Goal: Transaction & Acquisition: Purchase product/service

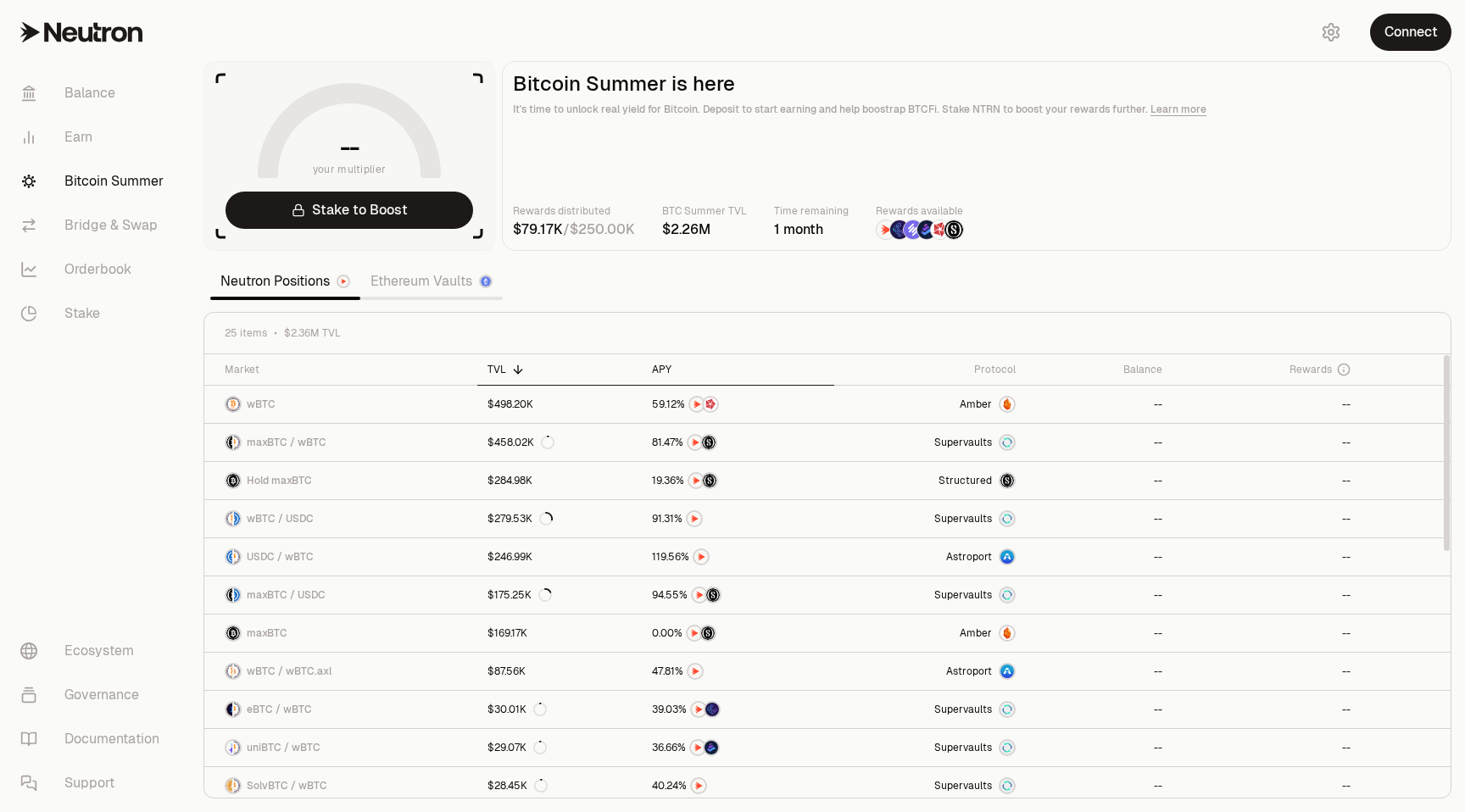
click at [658, 366] on div "APY" at bounding box center [737, 369] width 171 height 14
click at [661, 372] on div "APY" at bounding box center [737, 369] width 171 height 14
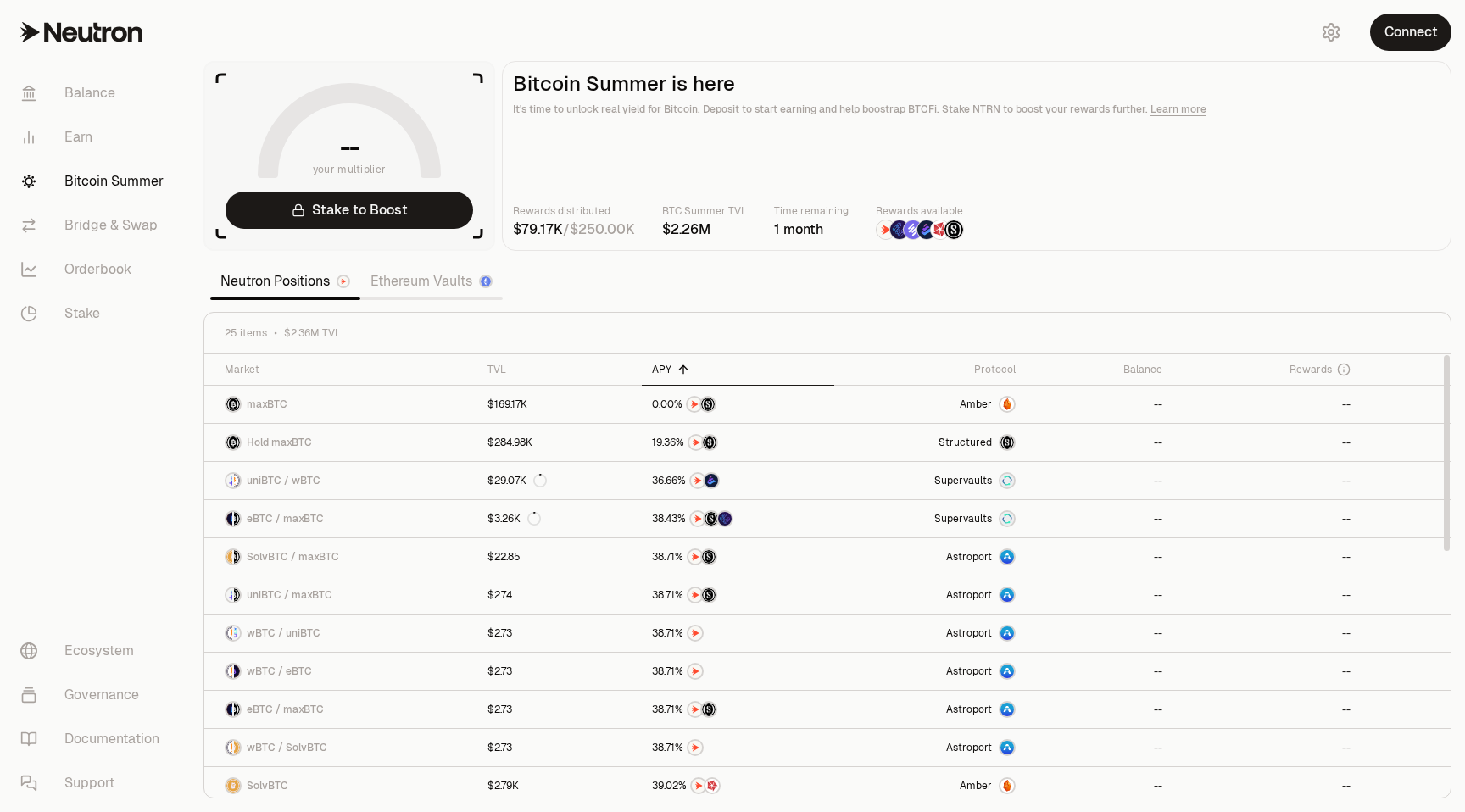
click at [661, 372] on div "APY" at bounding box center [737, 369] width 171 height 14
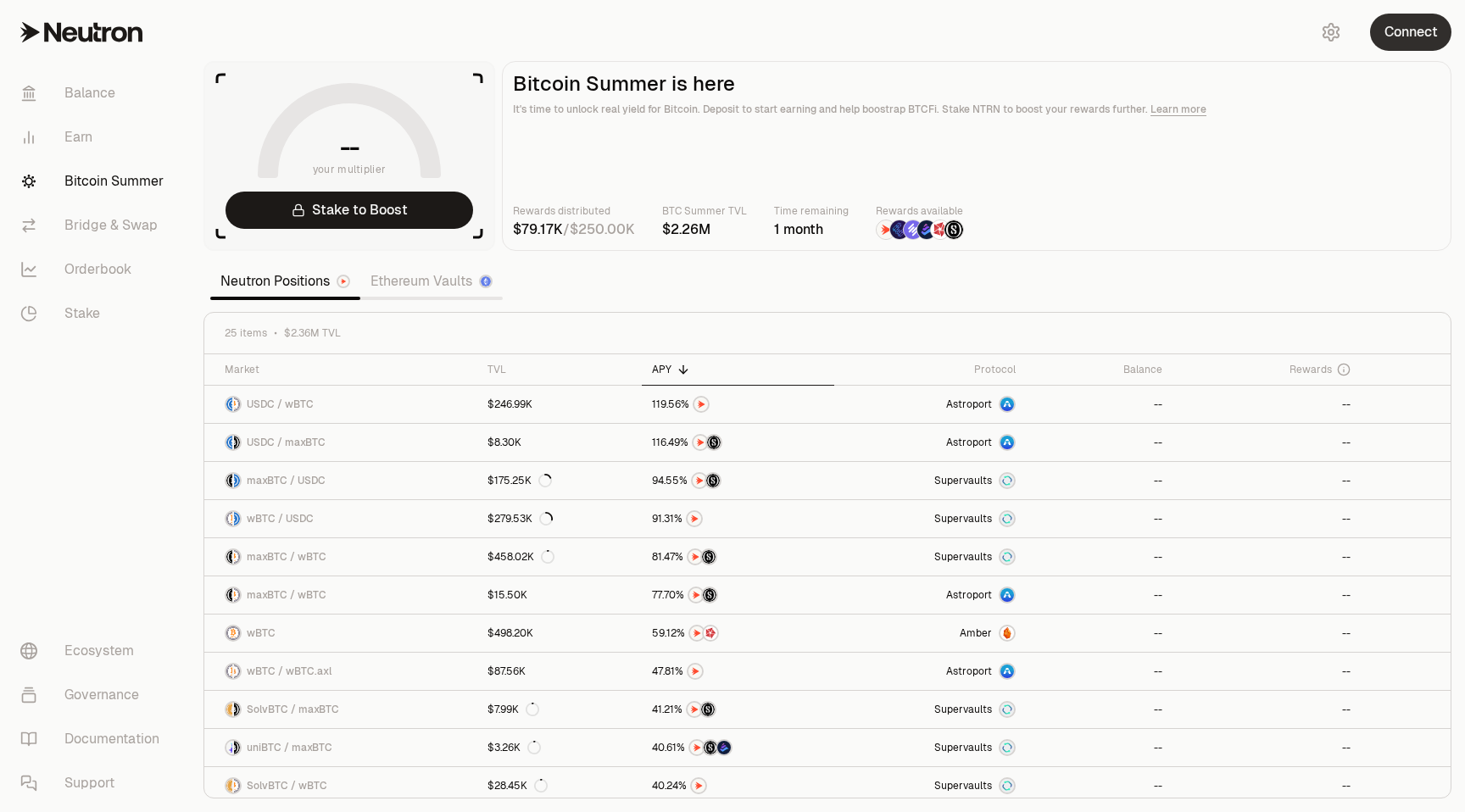
click at [1422, 33] on button "Connect" at bounding box center [1411, 32] width 81 height 37
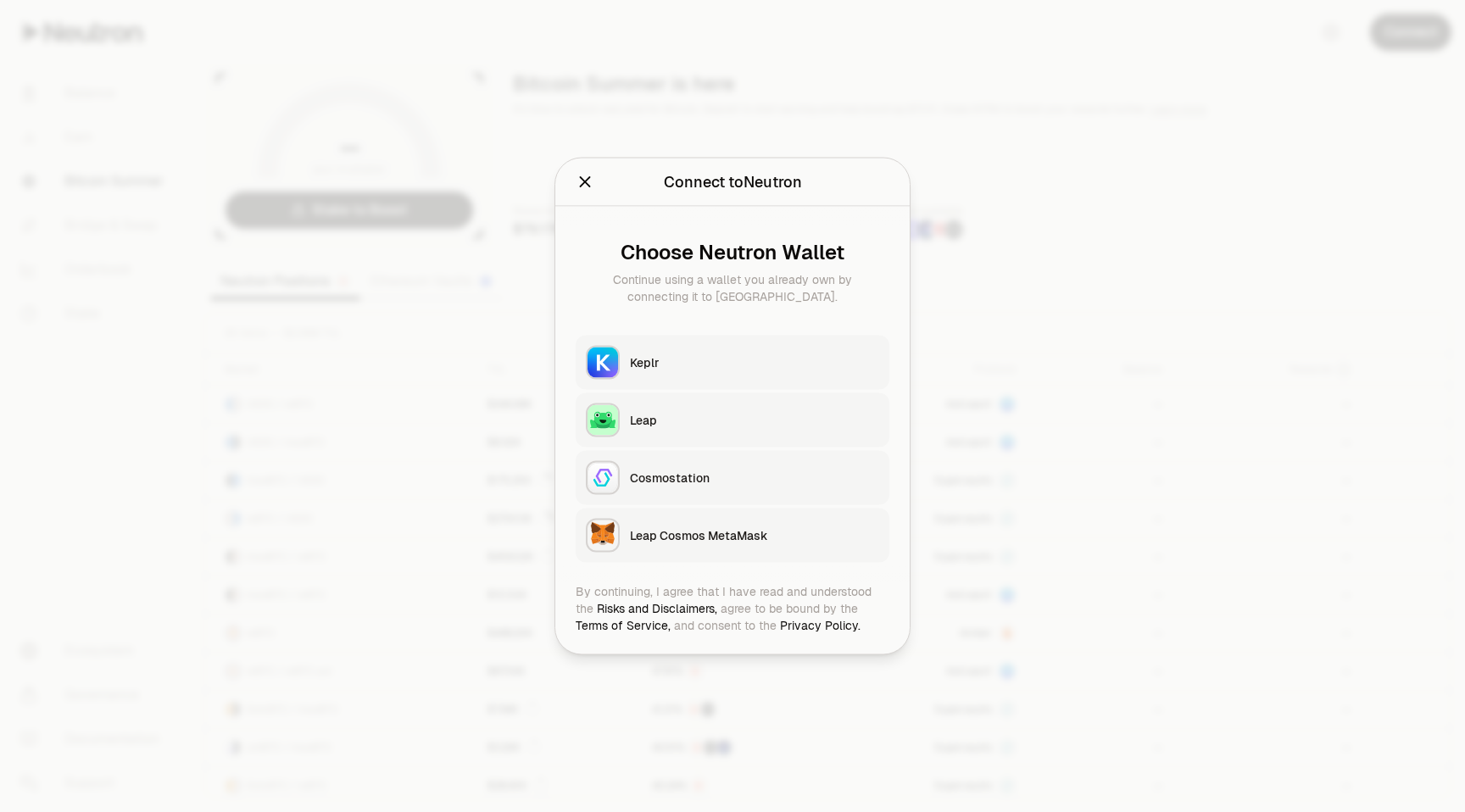
click at [720, 363] on div "Keplr" at bounding box center [755, 363] width 250 height 17
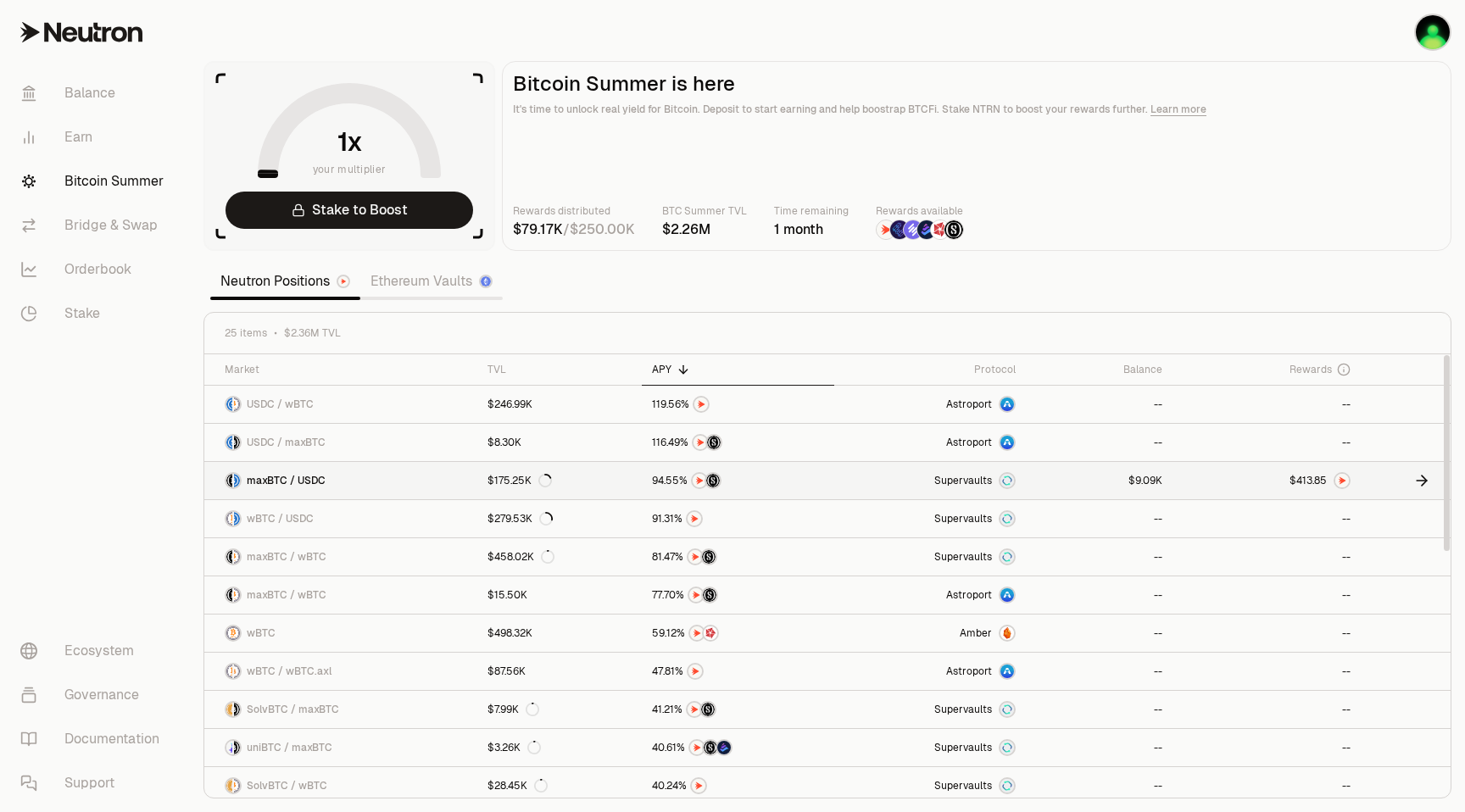
click at [1116, 483] on link at bounding box center [1099, 481] width 147 height 37
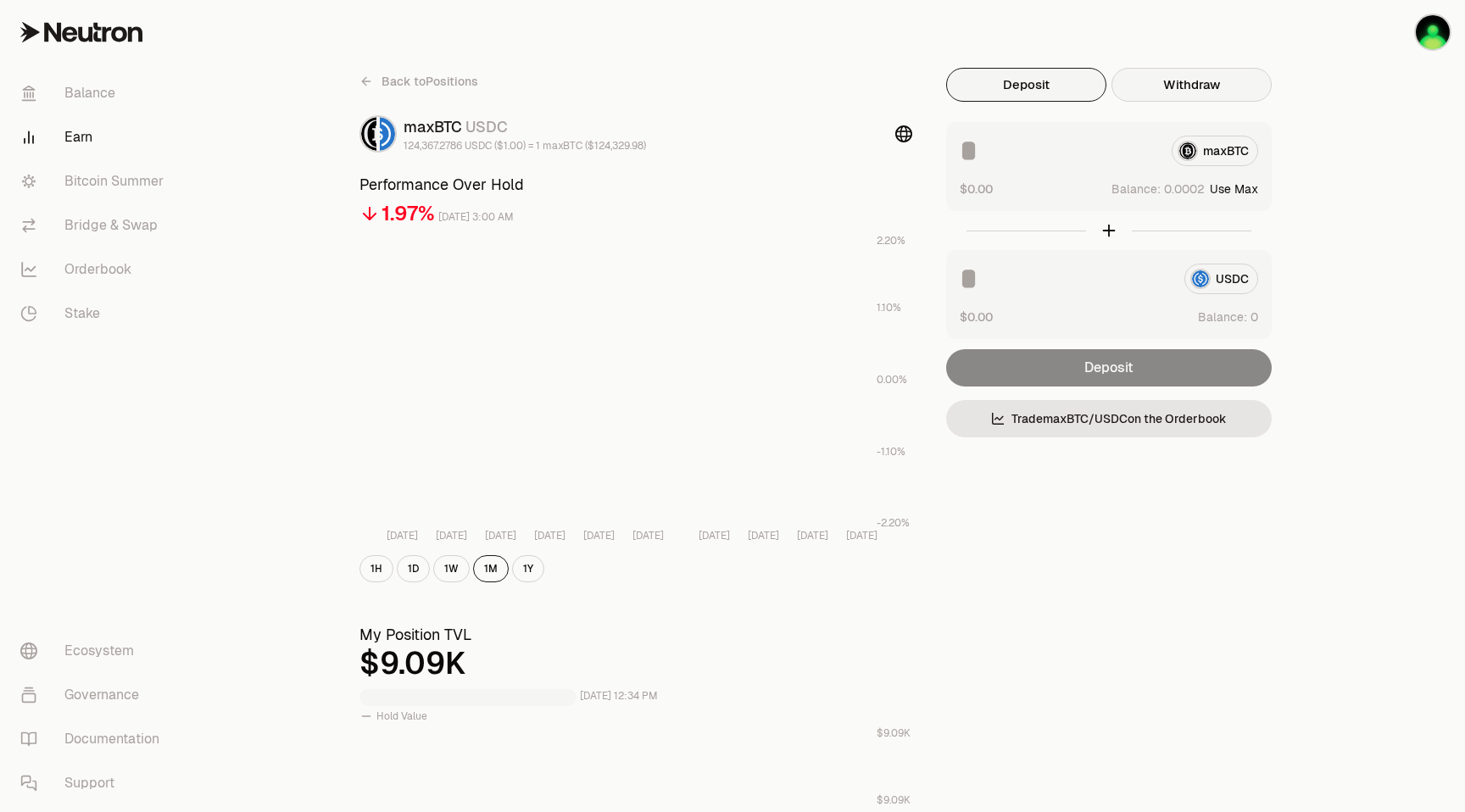
click at [1182, 77] on button "Withdraw" at bounding box center [1191, 84] width 160 height 34
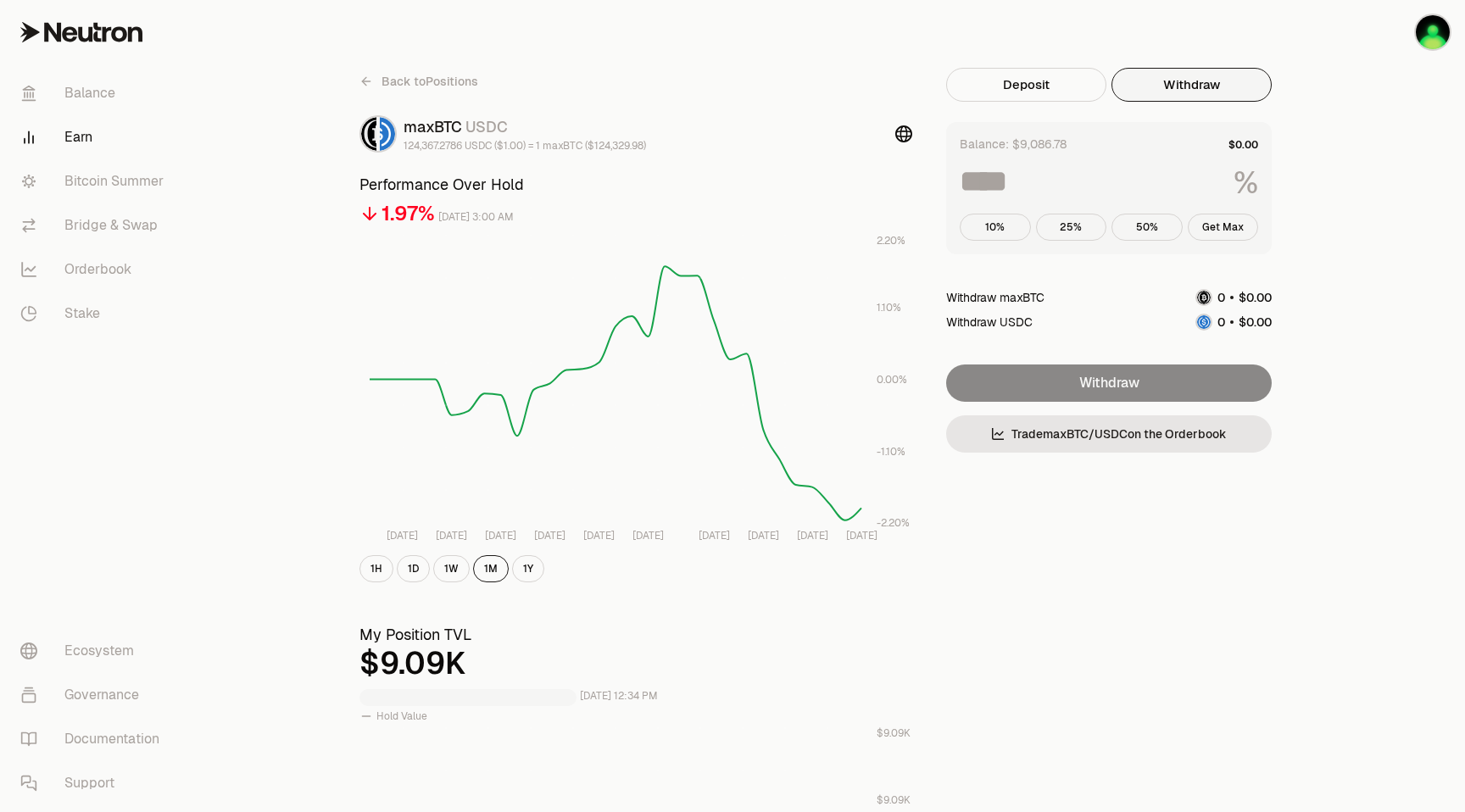
click at [1198, 77] on button "Withdraw" at bounding box center [1191, 84] width 160 height 34
click at [1205, 89] on button "Withdraw" at bounding box center [1191, 84] width 160 height 34
click at [1231, 230] on button "Get Max" at bounding box center [1223, 227] width 71 height 27
type input "***"
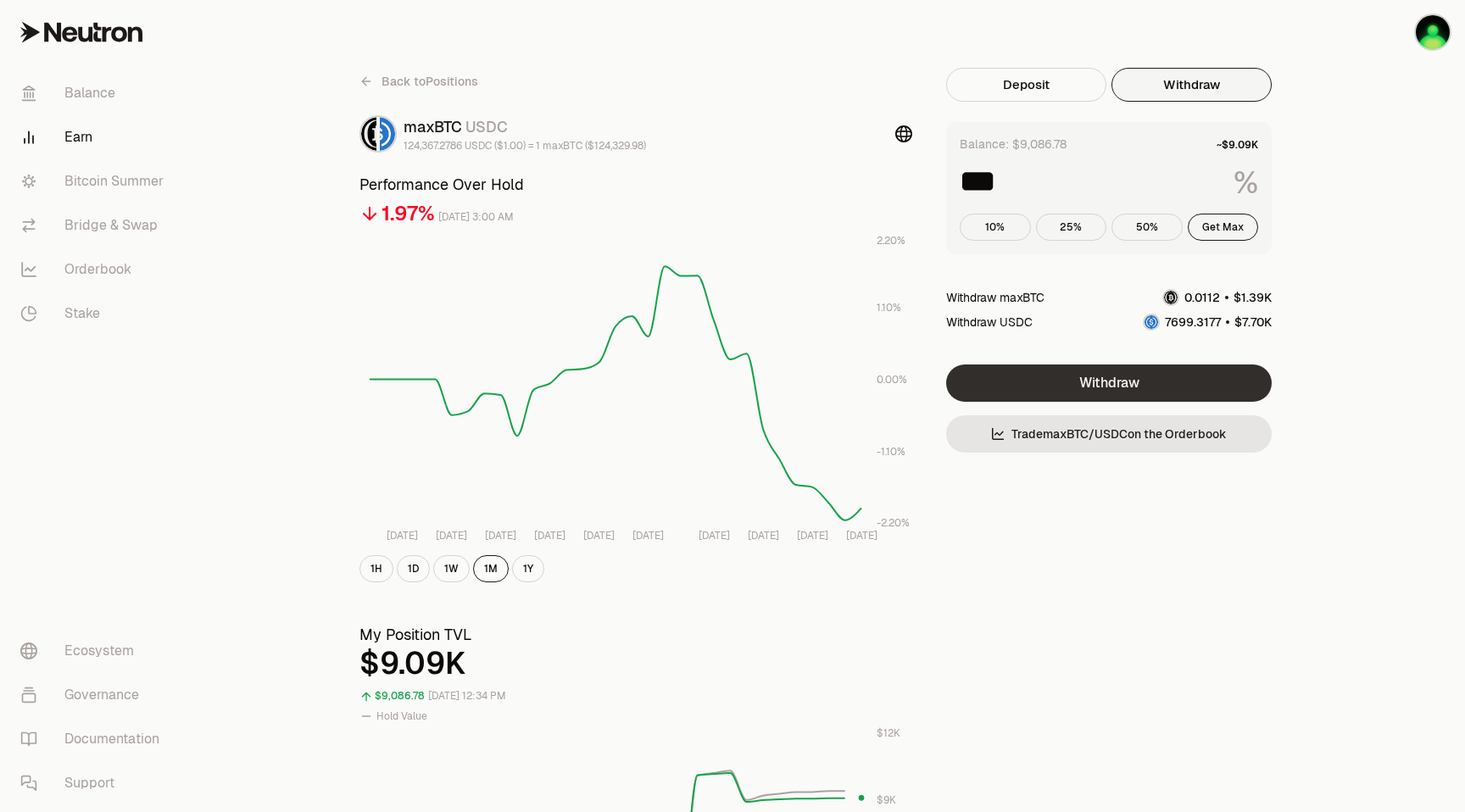
click at [1115, 383] on button "Withdraw" at bounding box center [1109, 383] width 326 height 37
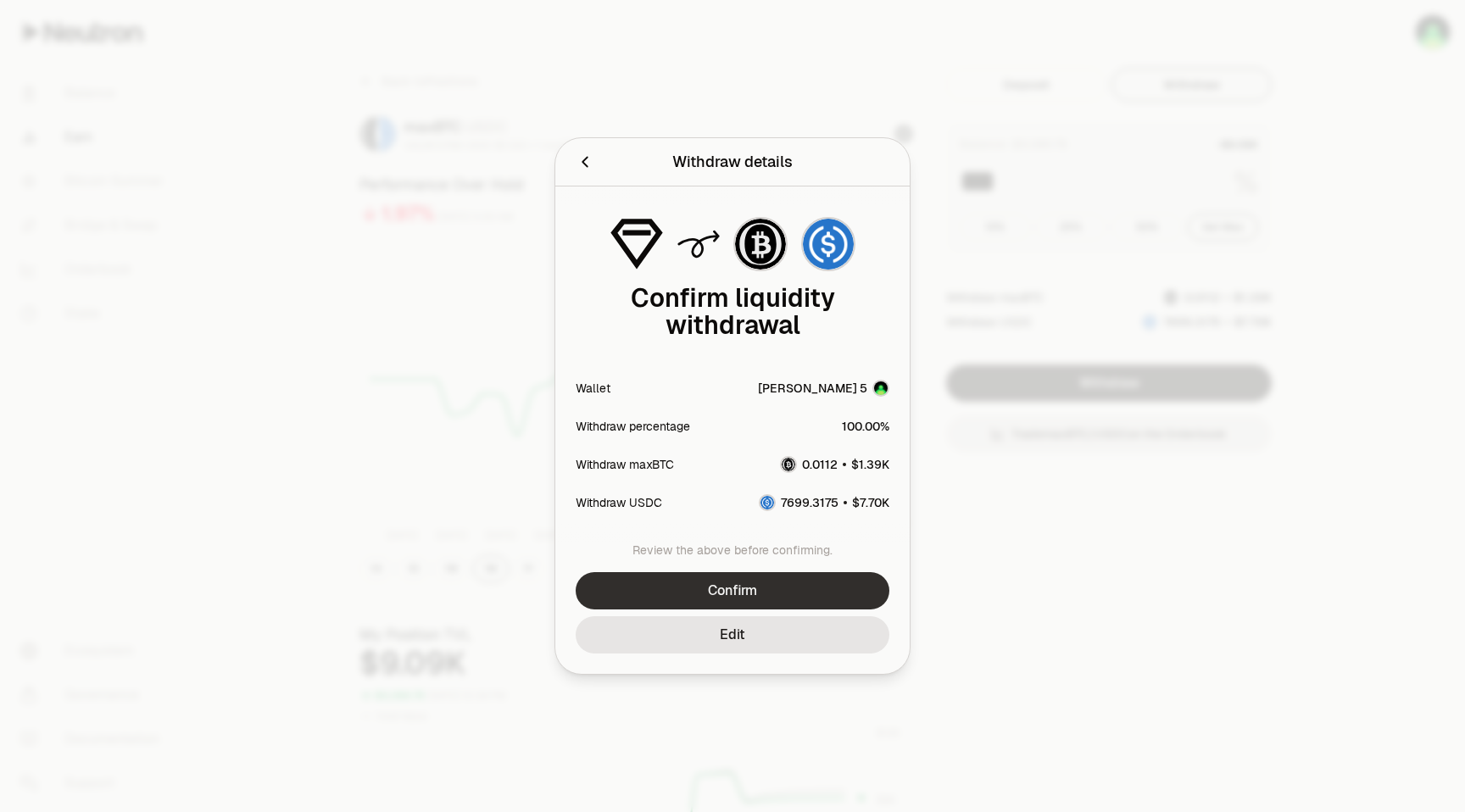
click at [744, 593] on button "Confirm" at bounding box center [732, 591] width 314 height 37
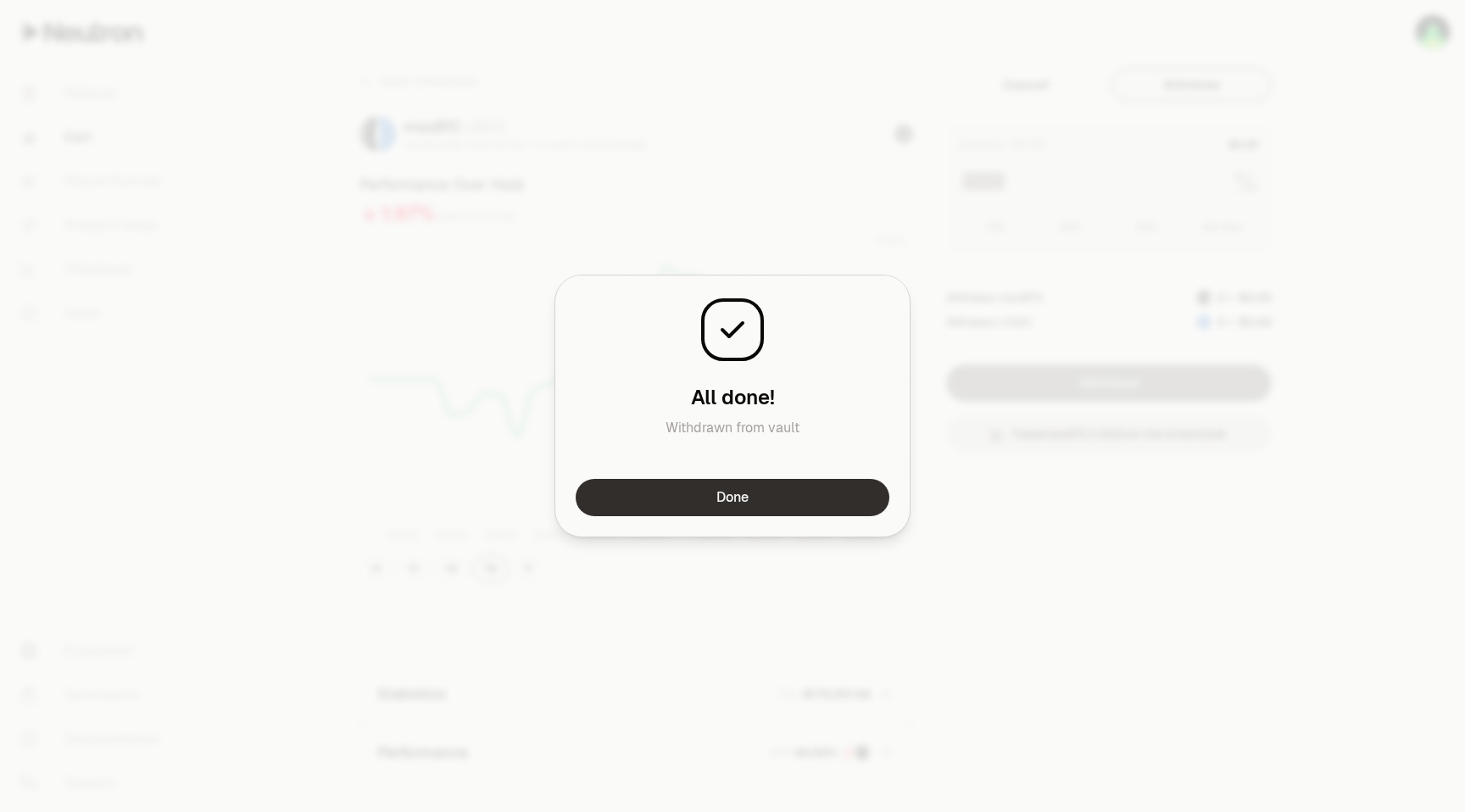
click at [750, 498] on button "Done" at bounding box center [732, 498] width 314 height 37
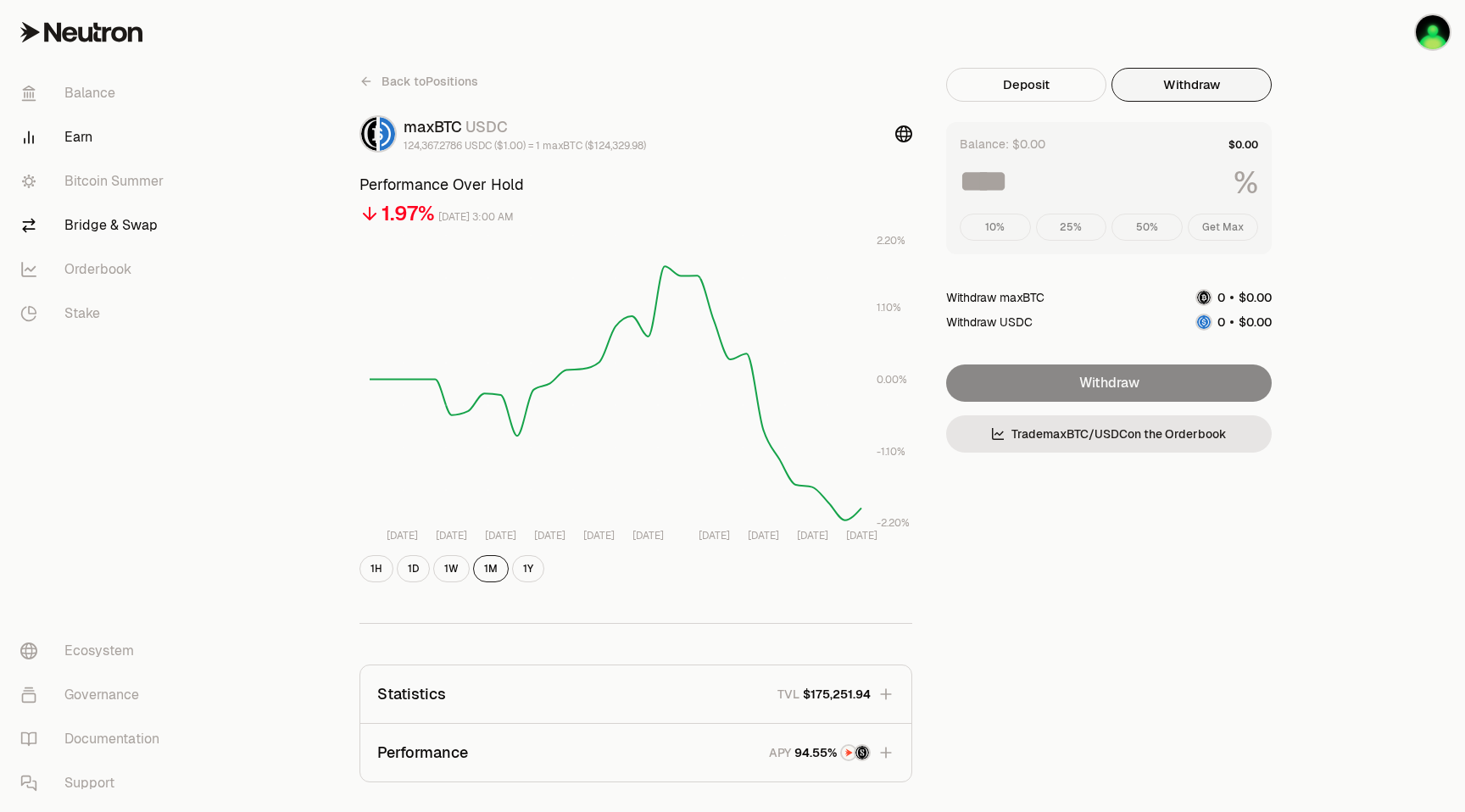
click at [148, 228] on link "Bridge & Swap" at bounding box center [94, 226] width 177 height 44
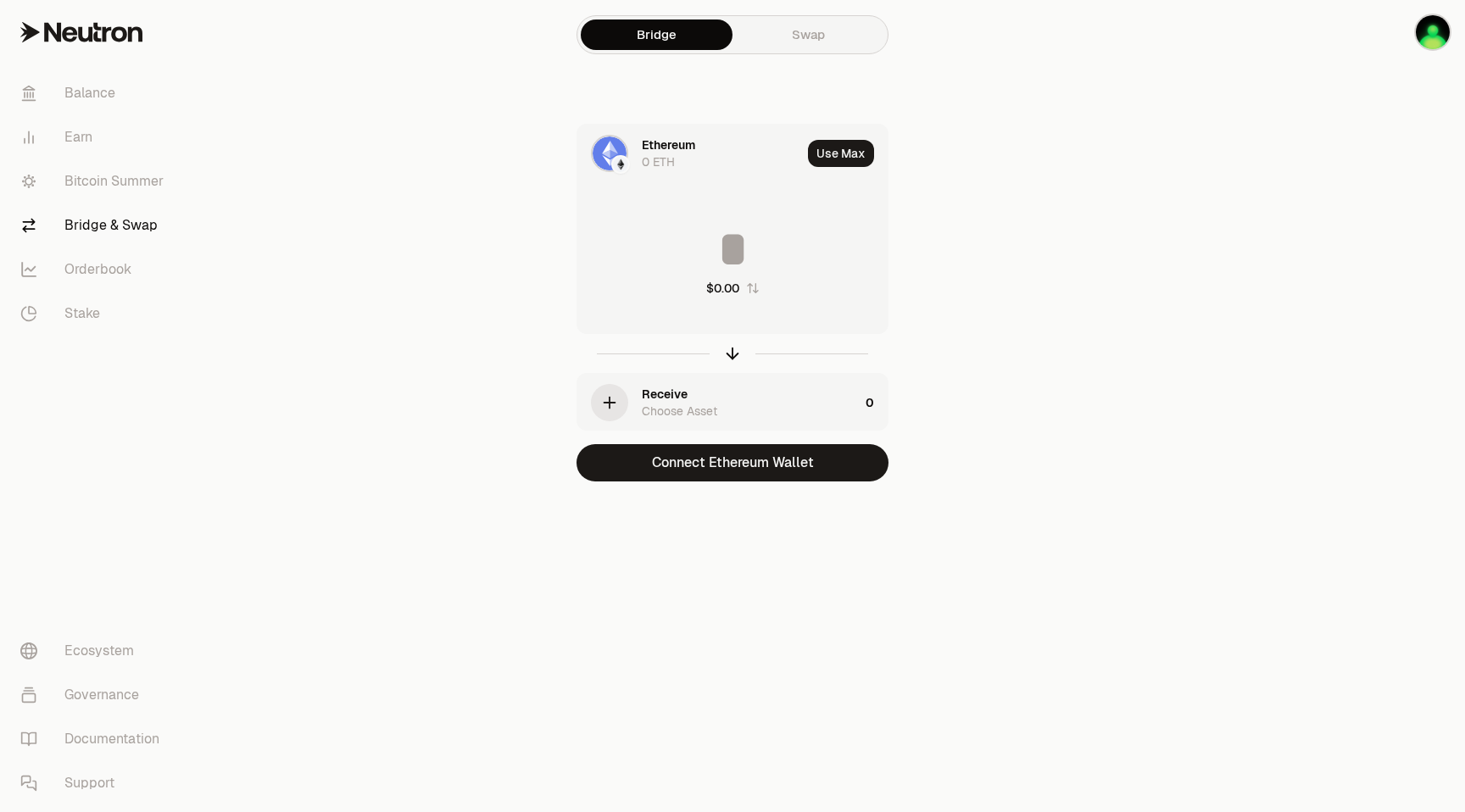
click at [820, 34] on link "Swap" at bounding box center [808, 34] width 152 height 31
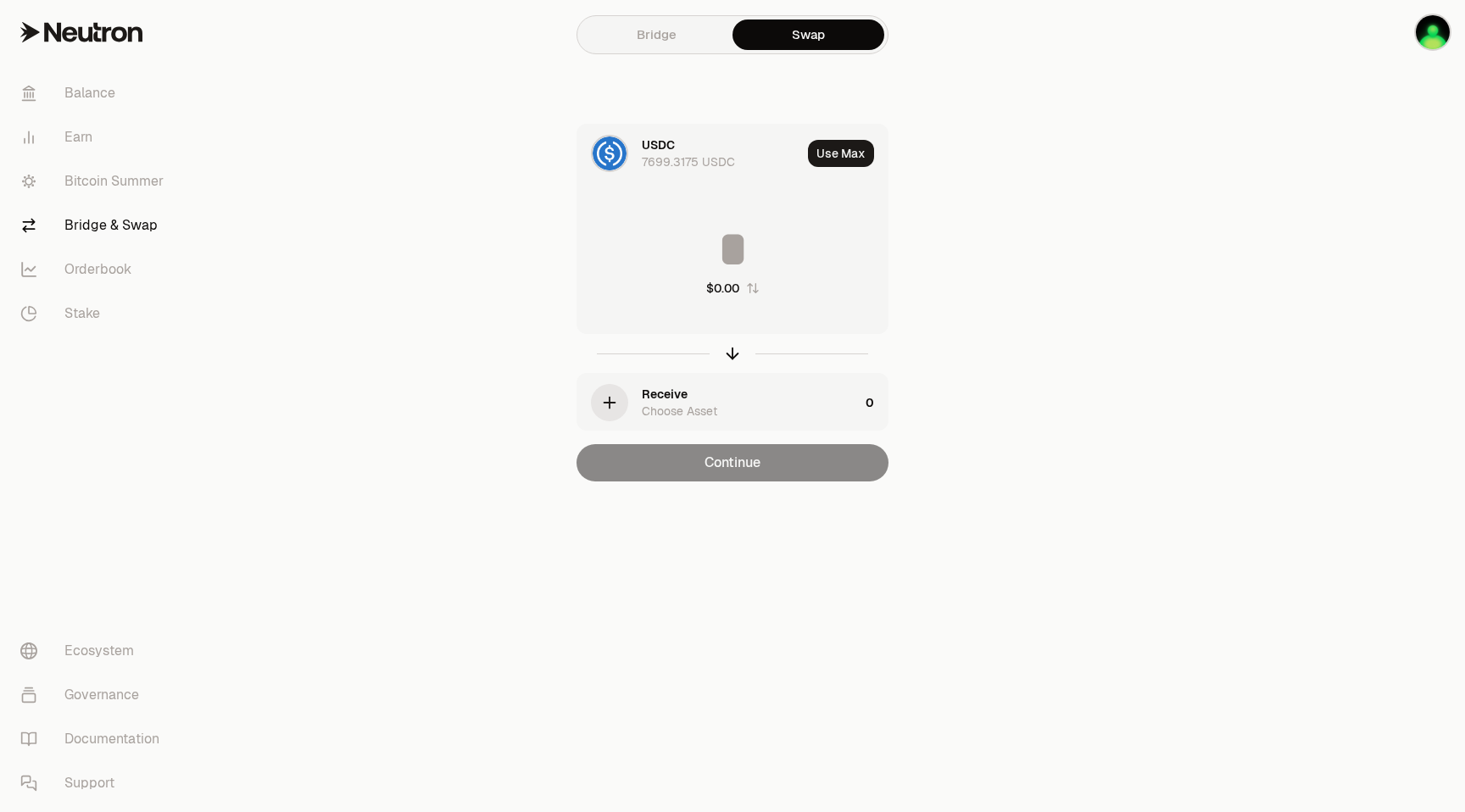
click at [674, 149] on div "USDC" at bounding box center [659, 145] width 33 height 17
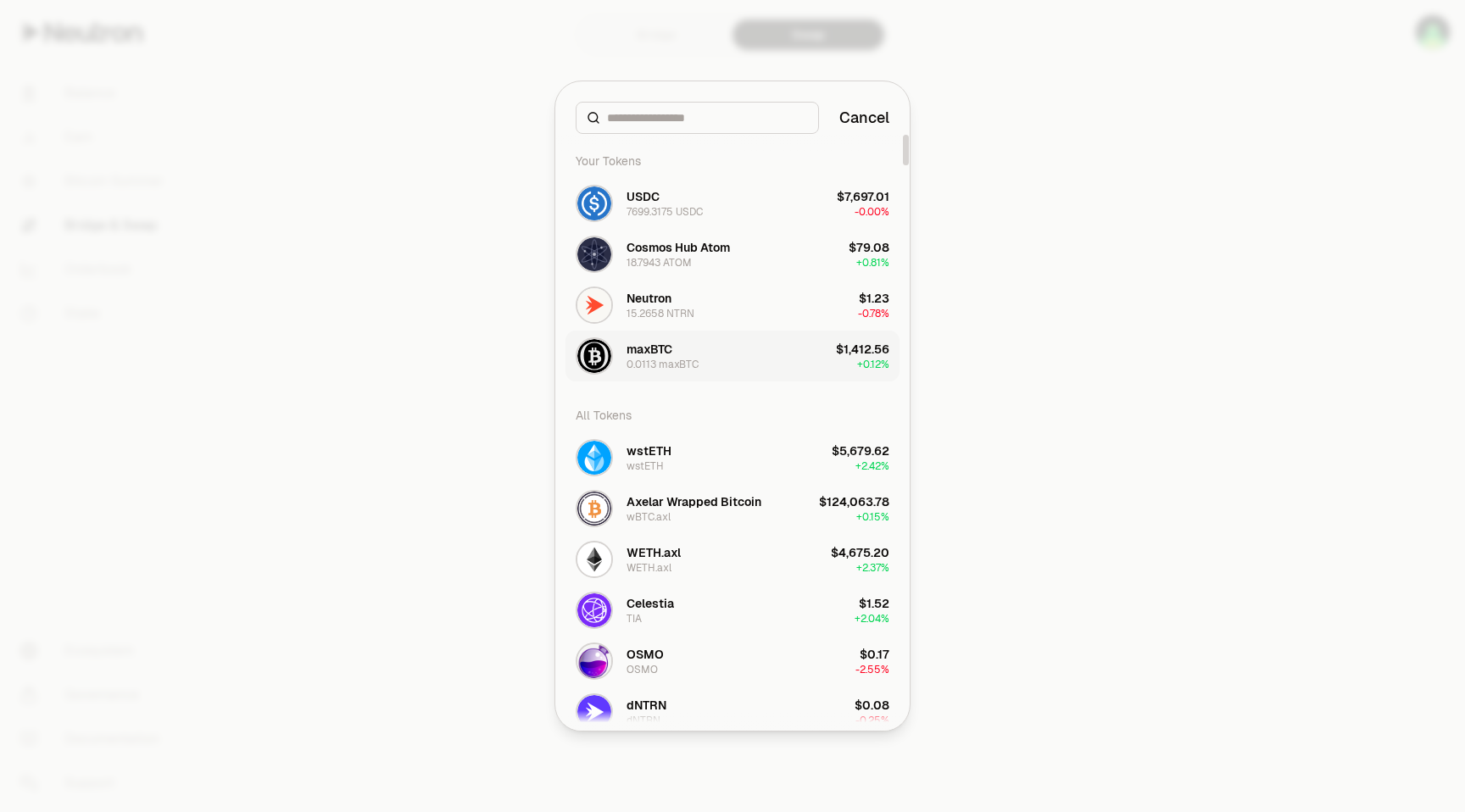
click at [687, 351] on div "maxBTC 0.0113 maxBTC" at bounding box center [663, 356] width 72 height 31
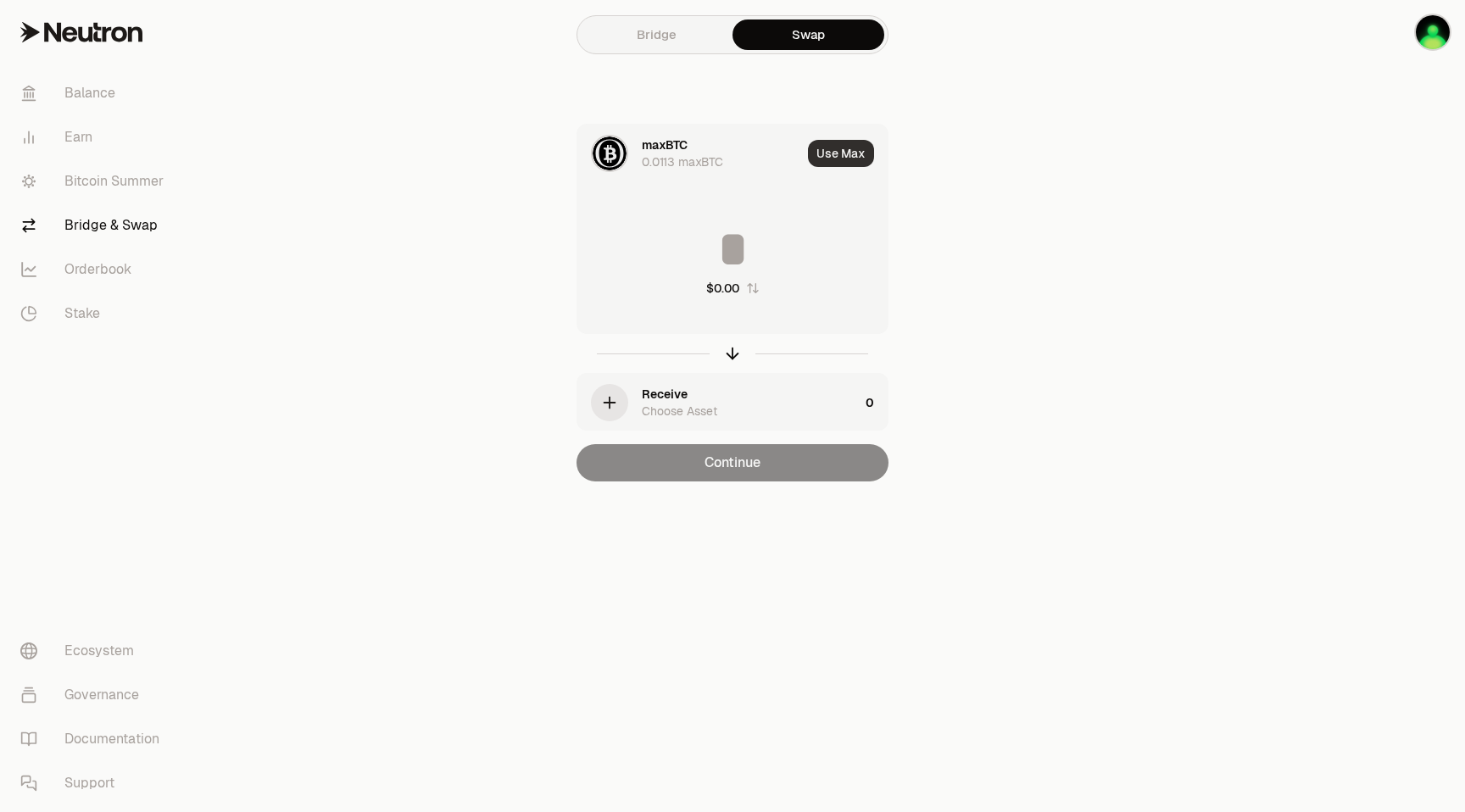
click at [855, 153] on button "Use Max" at bounding box center [842, 153] width 67 height 27
type input "**********"
click at [616, 407] on icon "button" at bounding box center [609, 402] width 18 height 18
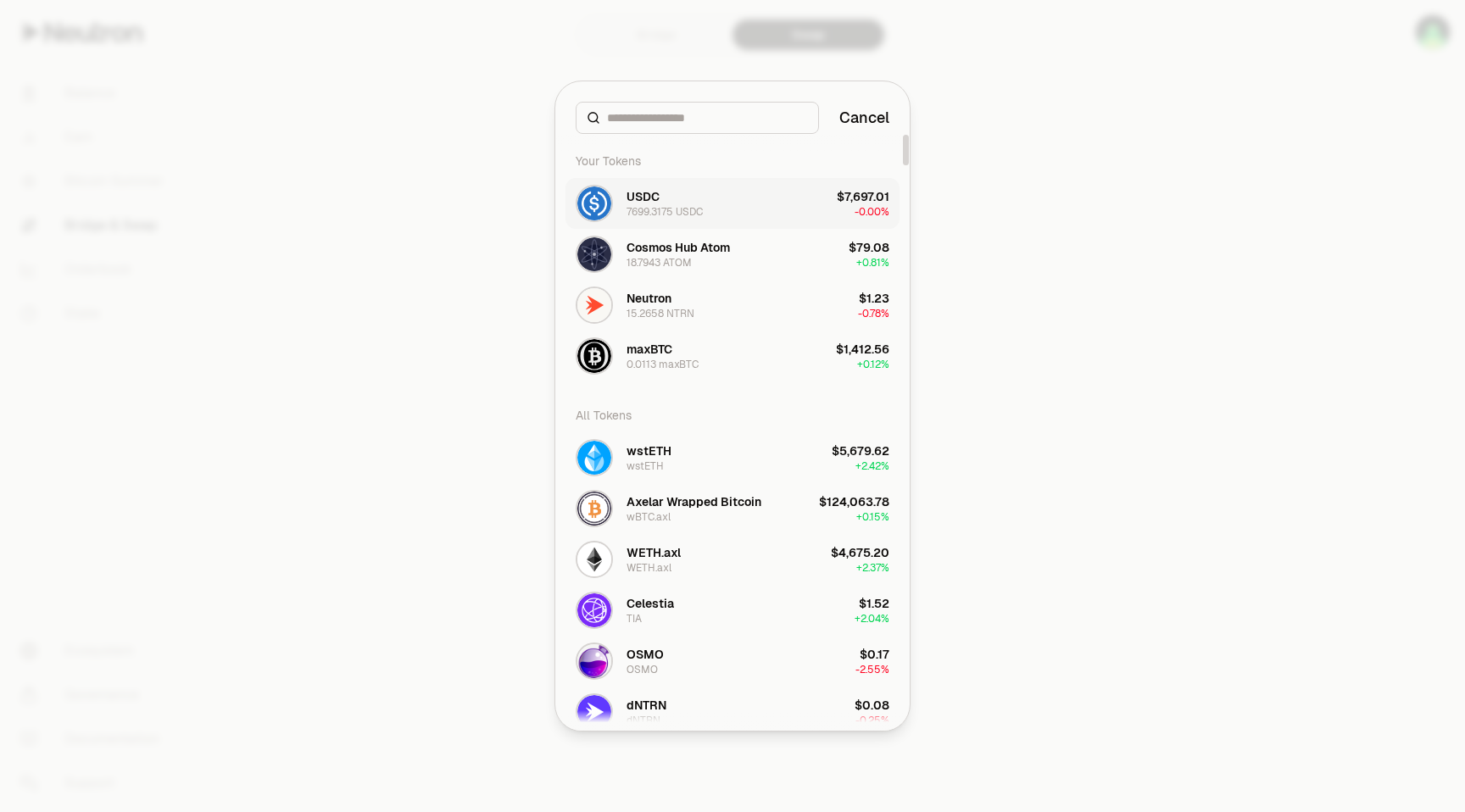
click at [642, 200] on div "USDC" at bounding box center [644, 197] width 33 height 17
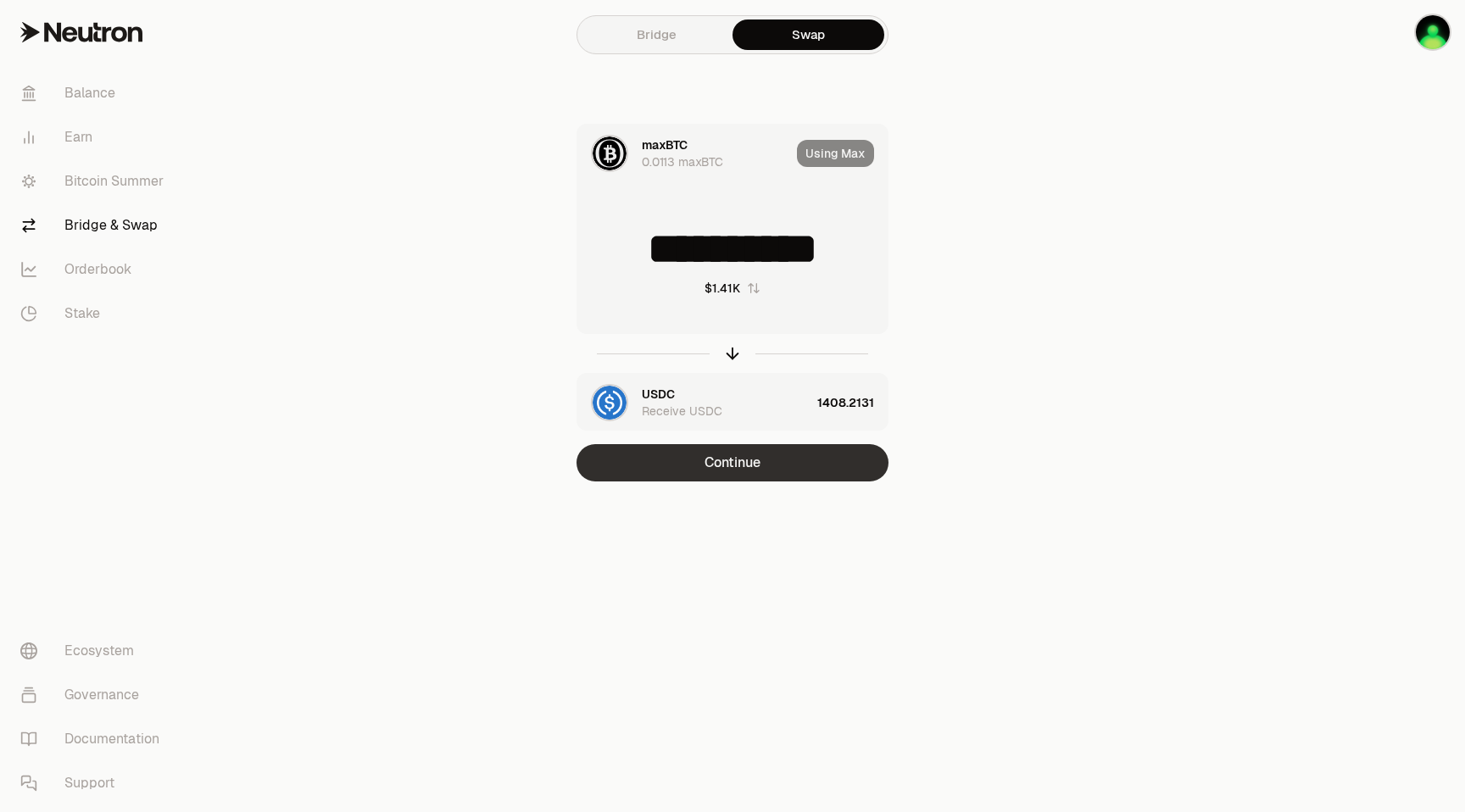
click at [723, 461] on button "Continue" at bounding box center [732, 462] width 312 height 37
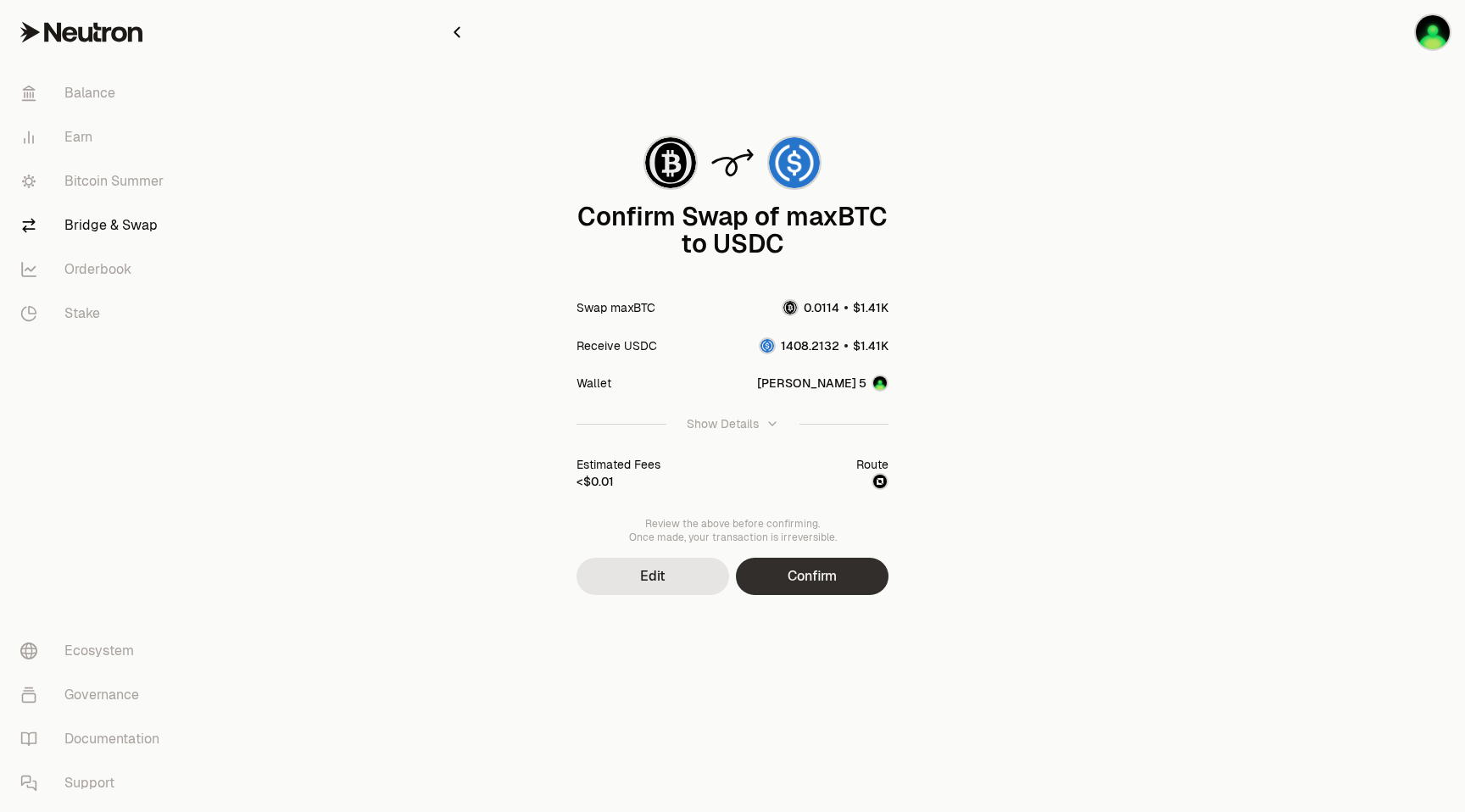
click at [806, 578] on button "Confirm" at bounding box center [812, 576] width 153 height 37
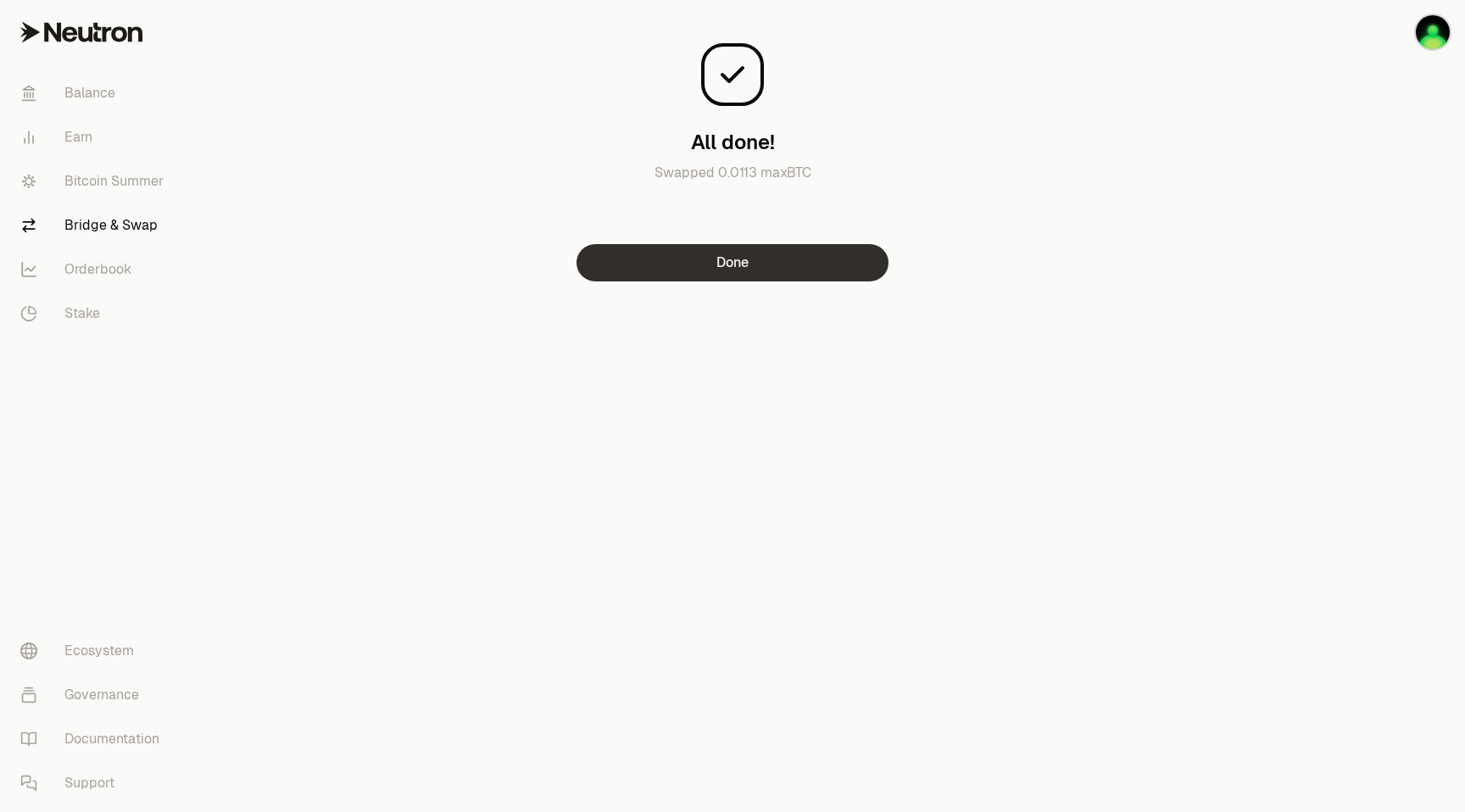
click at [761, 272] on button "Done" at bounding box center [732, 263] width 312 height 37
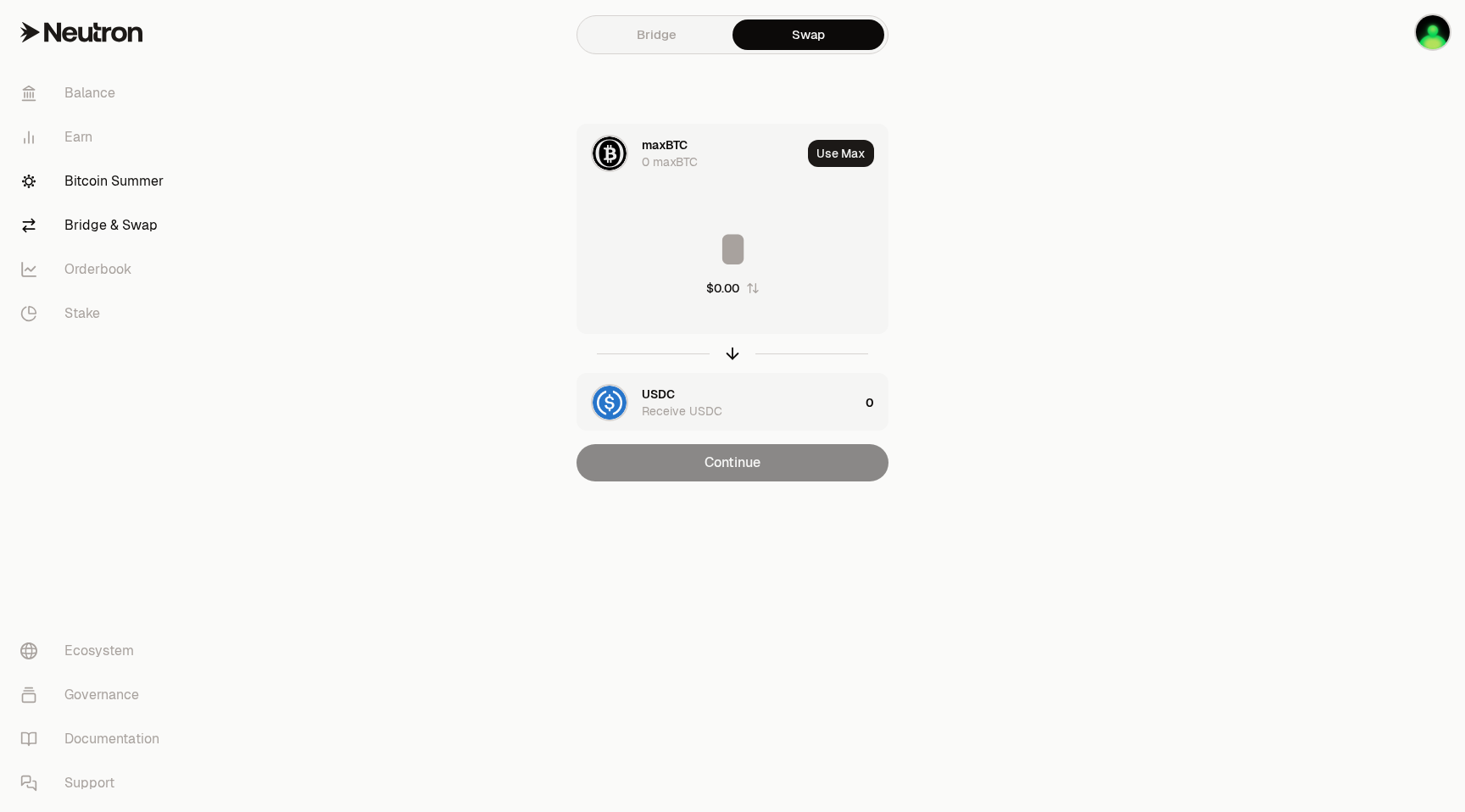
click at [73, 185] on link "Bitcoin Summer" at bounding box center [94, 181] width 177 height 44
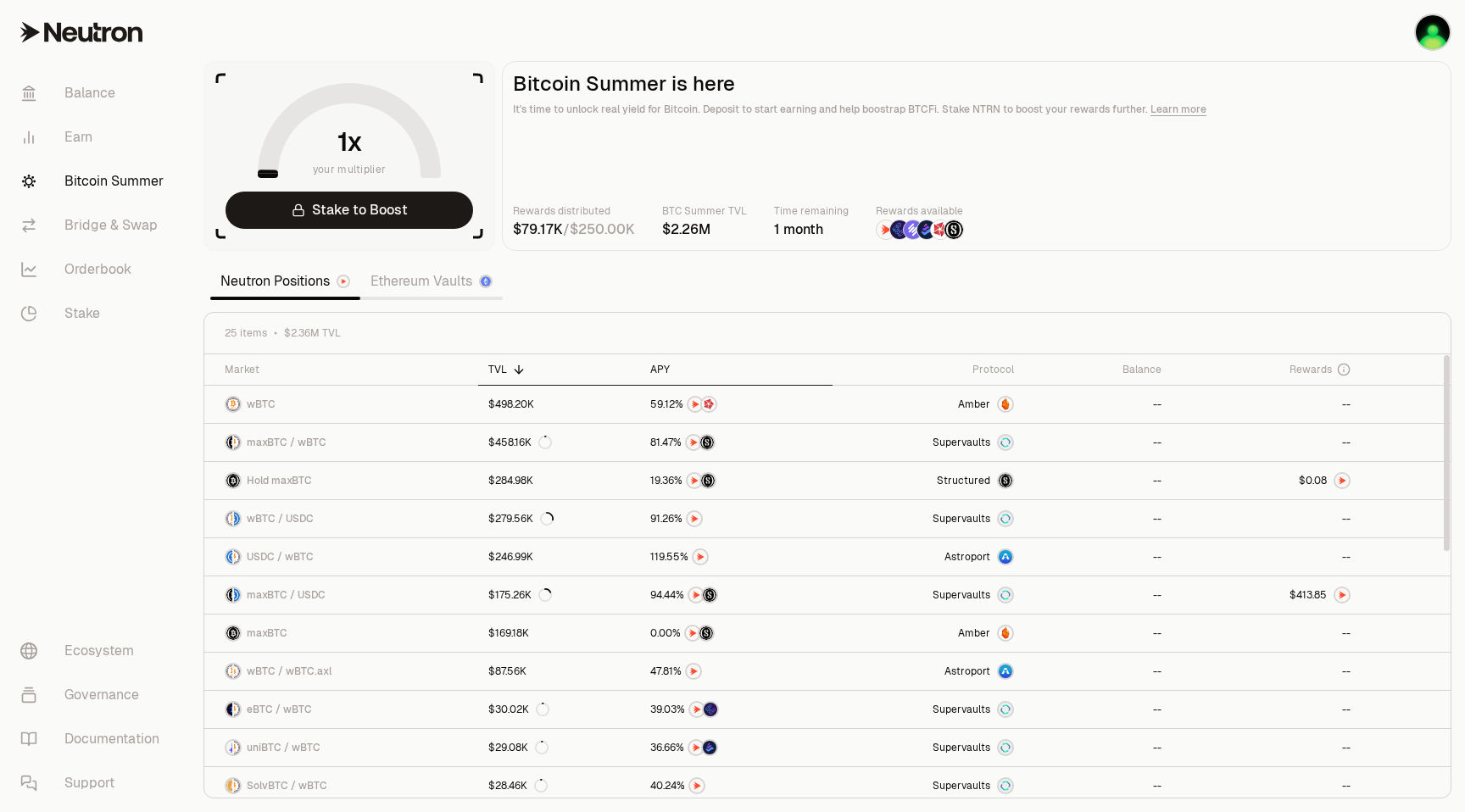
click at [675, 372] on icon at bounding box center [682, 369] width 14 height 14
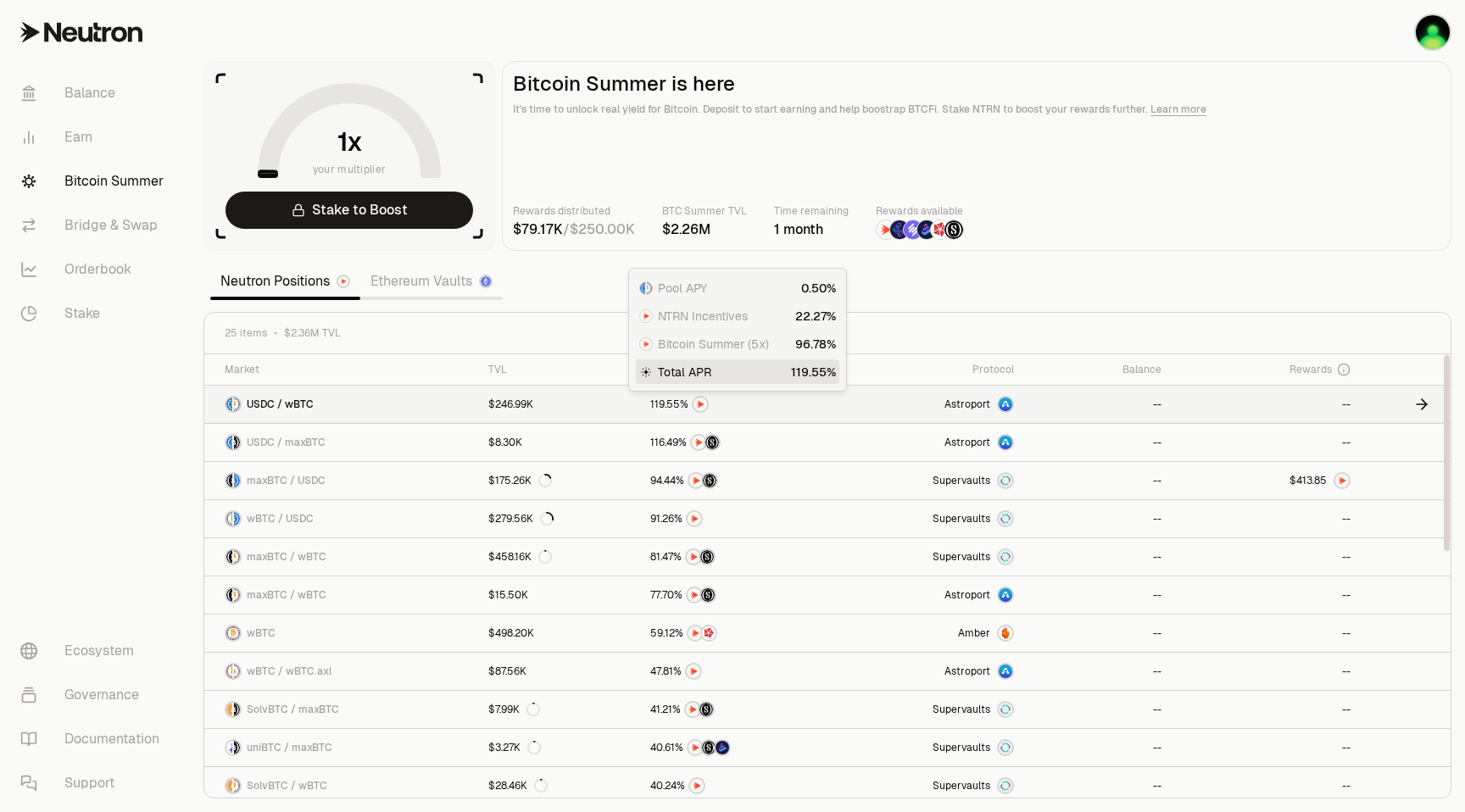
click at [669, 412] on span "0 1 2 3 4 5 6 7 8 9 0 1 2 3 4 5 6 7 8 9 0 1 2 3 4 5 6 7 8 9 . 0 1 2 3 4 5 6 7 8…" at bounding box center [665, 404] width 40 height 16
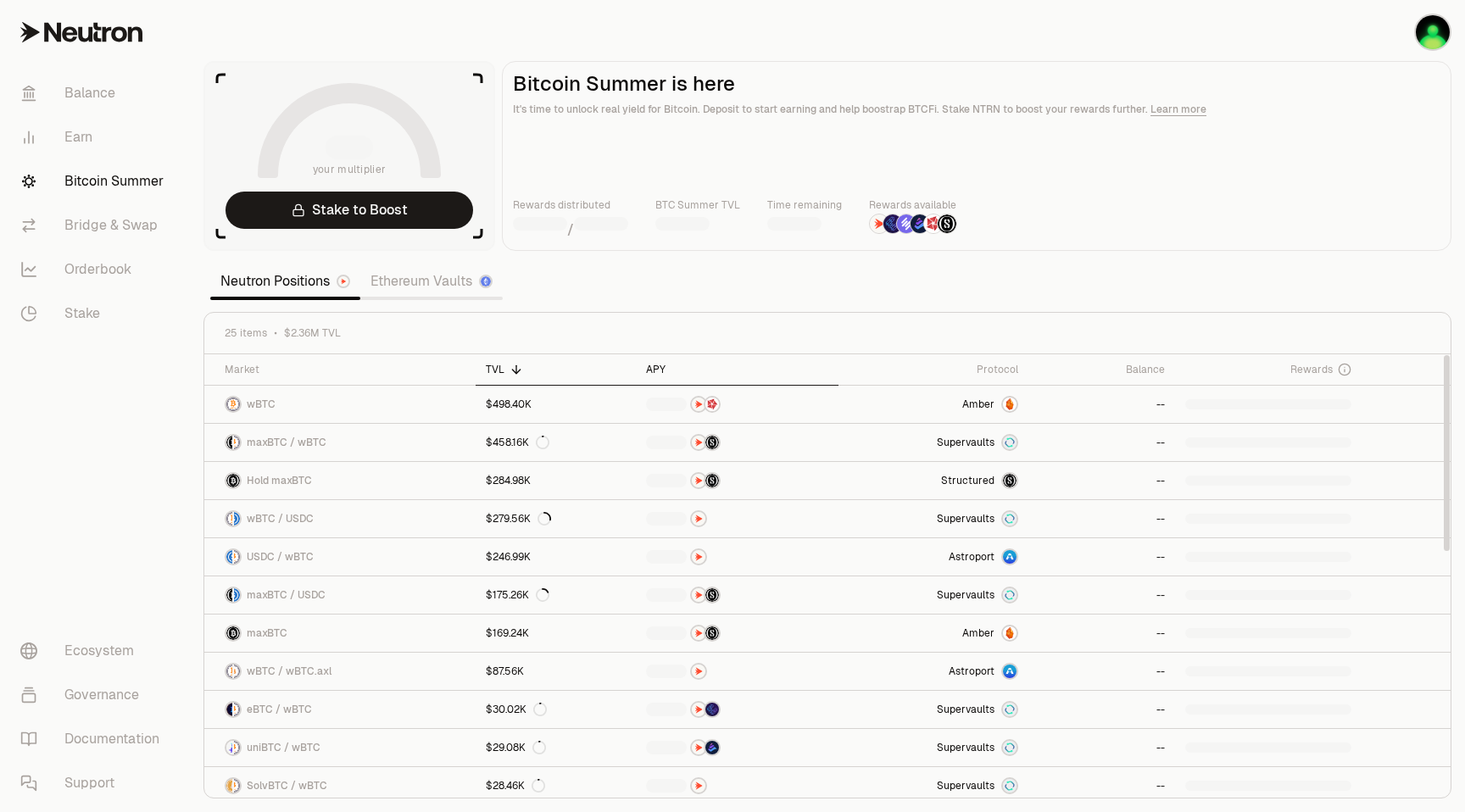
click at [656, 368] on div "APY" at bounding box center [737, 369] width 182 height 14
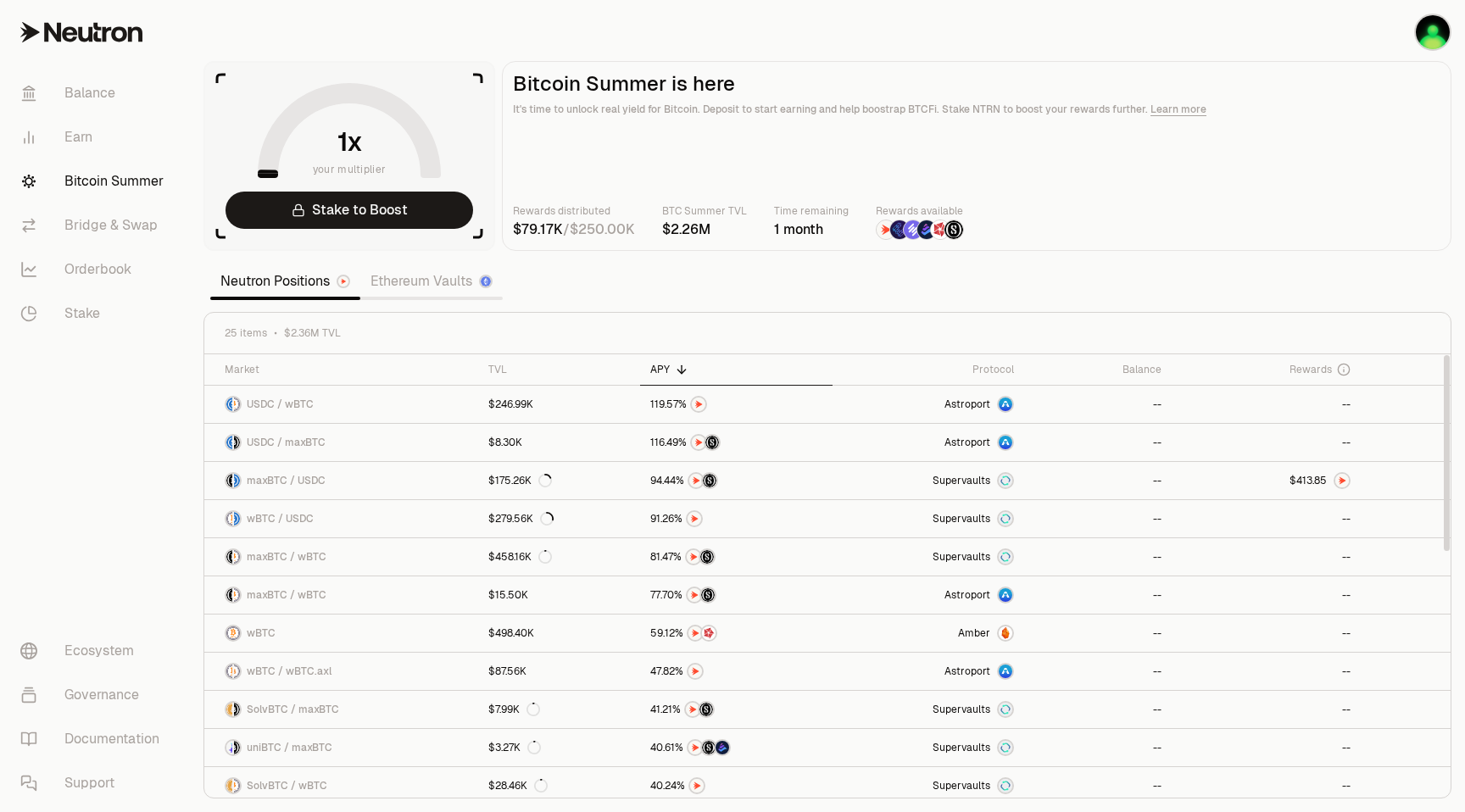
click at [668, 373] on div "APY" at bounding box center [736, 369] width 172 height 14
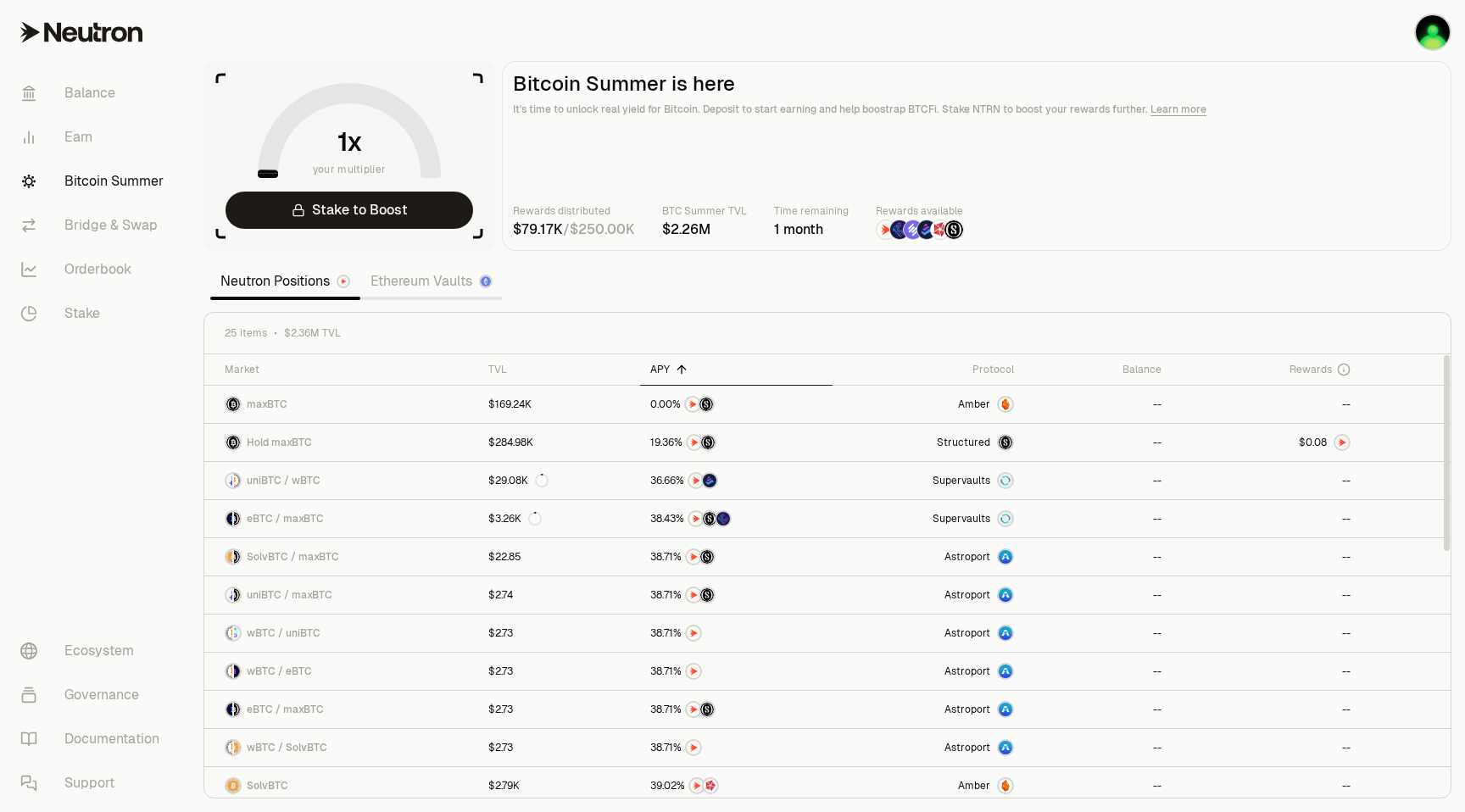
click at [668, 373] on div "APY" at bounding box center [736, 369] width 172 height 14
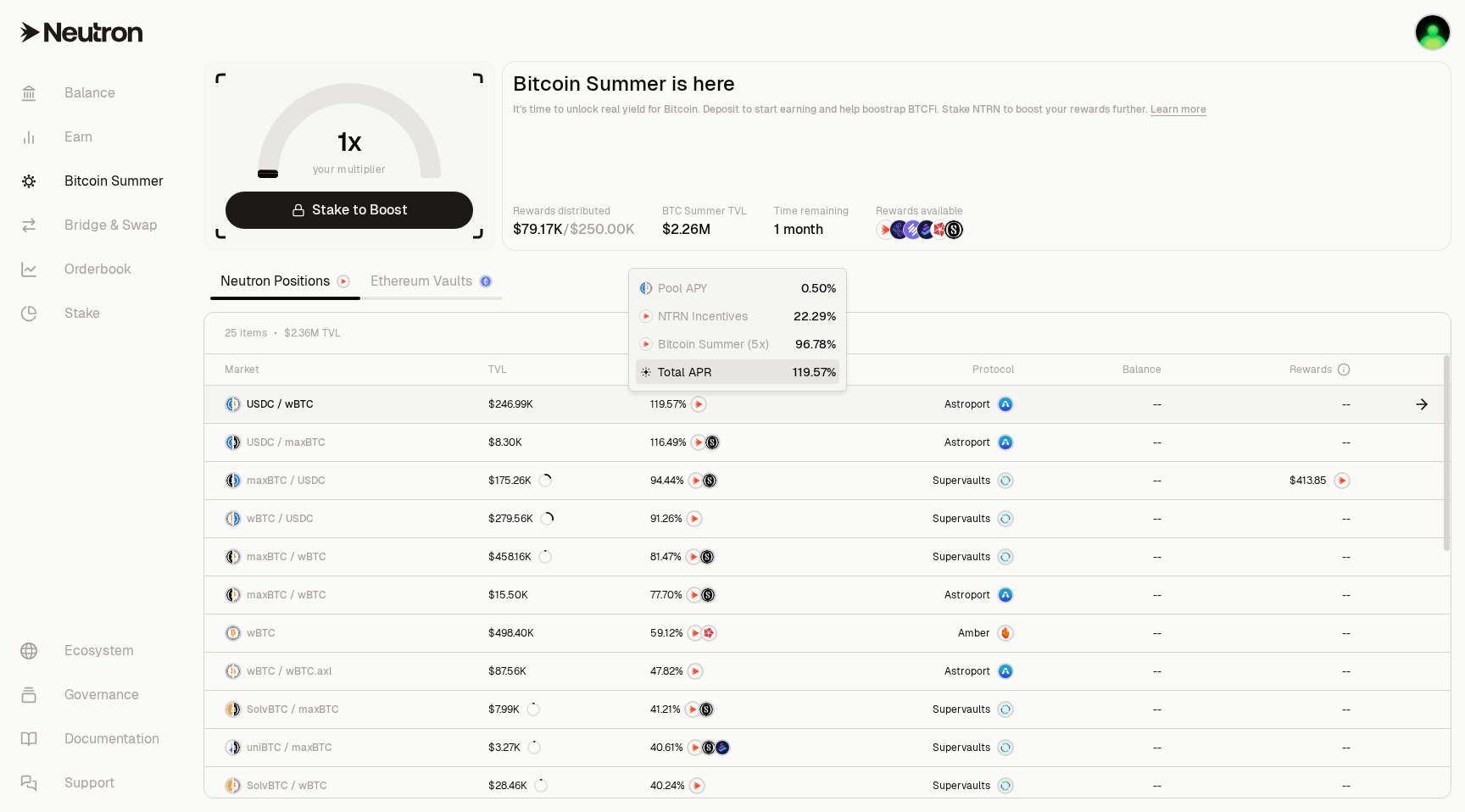
click at [696, 403] on img at bounding box center [698, 404] width 14 height 14
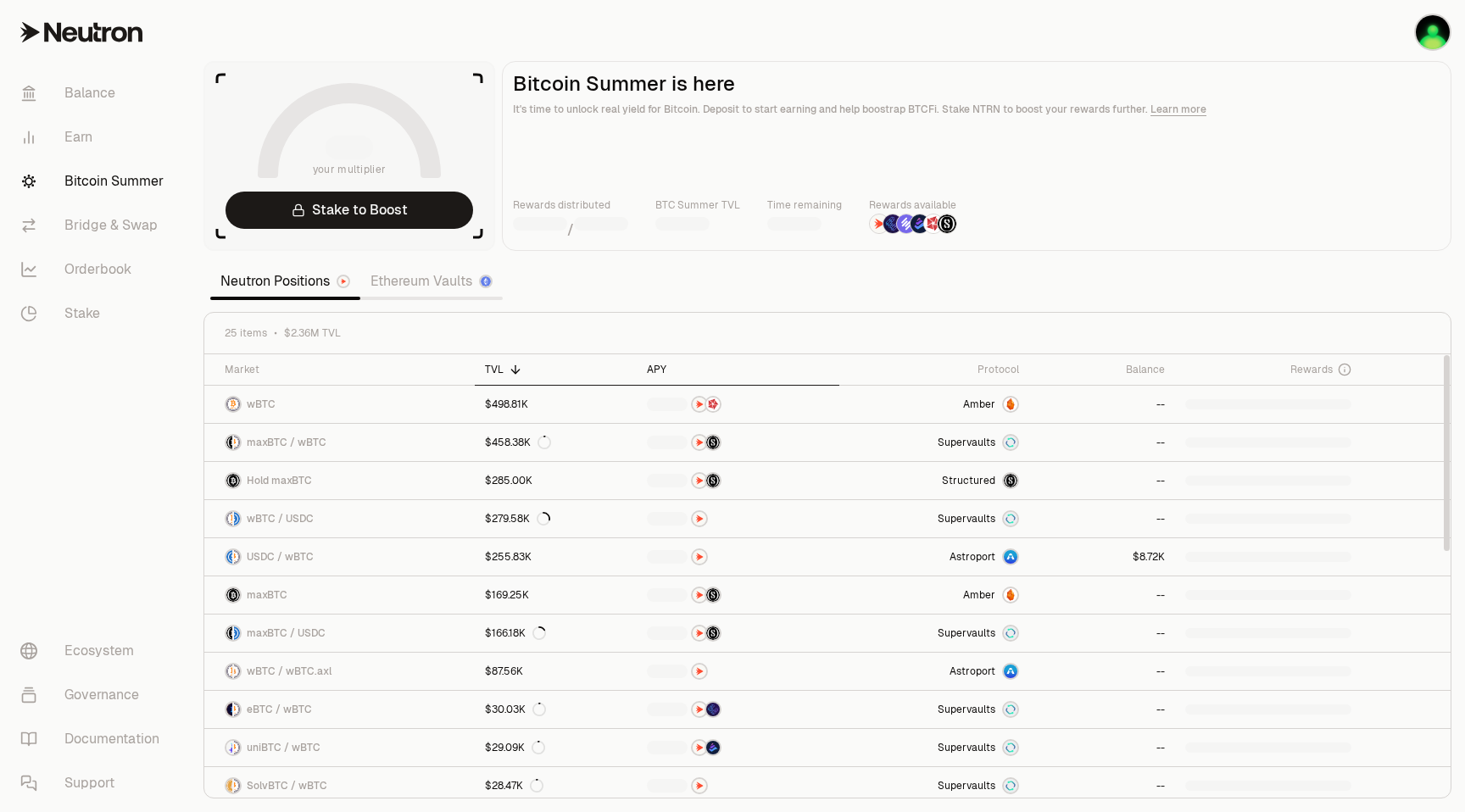
click at [659, 366] on div "APY" at bounding box center [738, 369] width 182 height 14
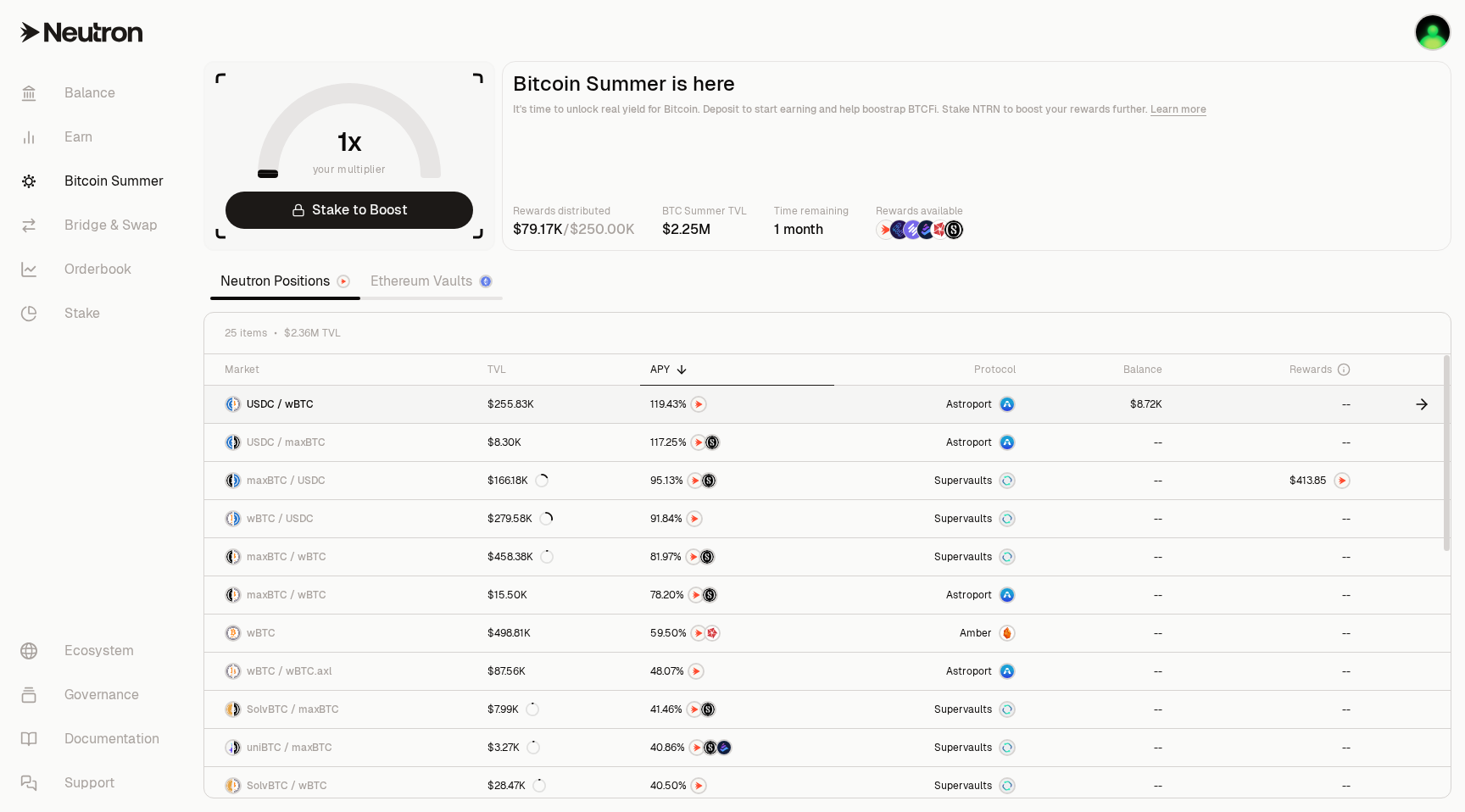
click at [734, 400] on div at bounding box center [736, 404] width 173 height 17
